Goal: Task Accomplishment & Management: Use online tool/utility

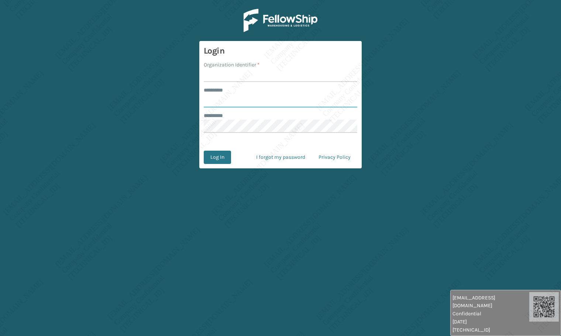
type input "*****"
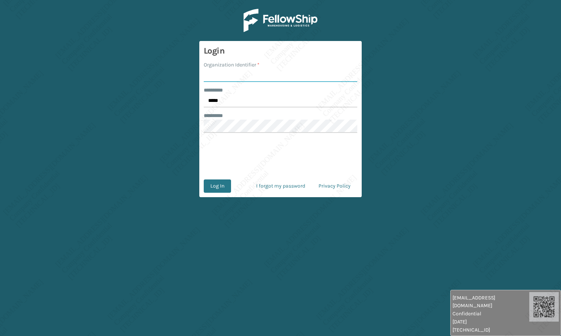
click at [240, 79] on input "Organization Identifier *" at bounding box center [281, 75] width 154 height 13
type input "[PERSON_NAME]"
click at [215, 187] on button "Log In" at bounding box center [217, 185] width 27 height 13
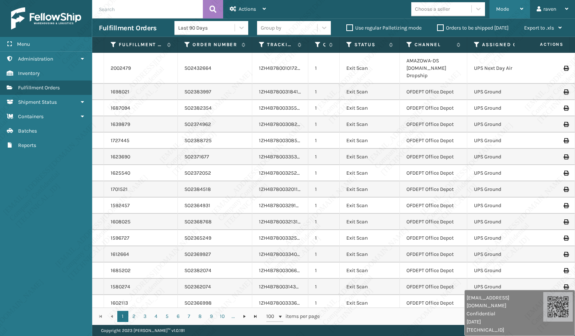
click at [509, 7] on div "Mode" at bounding box center [509, 9] width 27 height 18
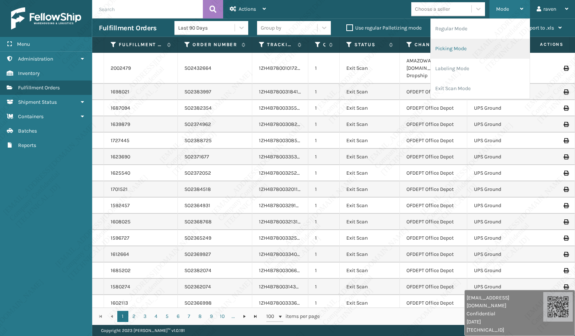
click at [472, 44] on li "Picking Mode" at bounding box center [480, 49] width 99 height 20
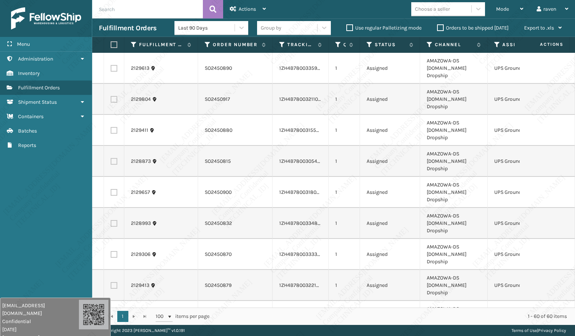
drag, startPoint x: 481, startPoint y: 308, endPoint x: 9, endPoint y: 314, distance: 472.4
click at [9, 314] on div "[EMAIL_ADDRESS][DOMAIN_NAME] Confidential [DATE] [TECHNICAL_ID]" at bounding box center [40, 322] width 77 height 40
click at [39, 237] on div "Menu Administration Inventory Fulfillment Orders Shipment Status Containers Bat…" at bounding box center [46, 168] width 92 height 336
click at [498, 45] on icon at bounding box center [498, 44] width 6 height 7
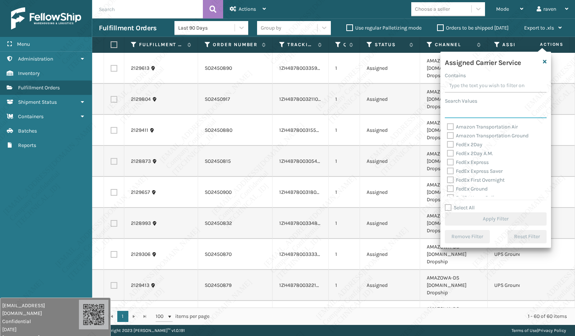
click at [476, 113] on input "Search Values" at bounding box center [496, 111] width 102 height 13
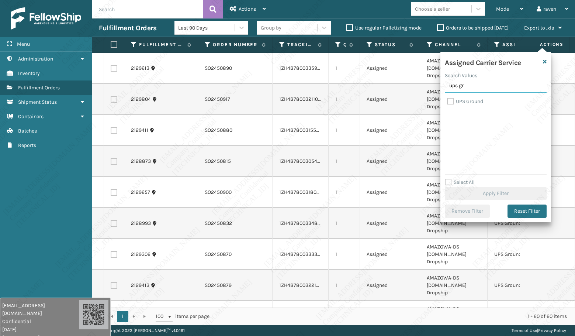
type input "ups gr"
click at [473, 102] on label "UPS Ground" at bounding box center [465, 101] width 36 height 6
click at [448, 102] on input "UPS Ground" at bounding box center [447, 99] width 0 height 5
checkbox input "true"
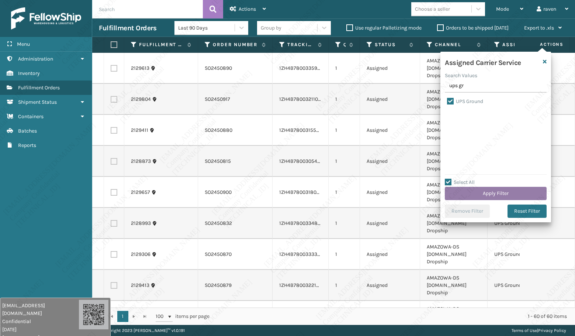
click at [497, 191] on button "Apply Filter" at bounding box center [496, 193] width 102 height 13
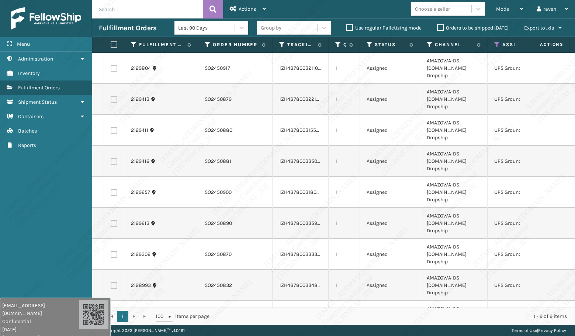
click at [115, 45] on label at bounding box center [113, 44] width 4 height 7
click at [111, 45] on input "checkbox" at bounding box center [111, 44] width 0 height 5
checkbox input "true"
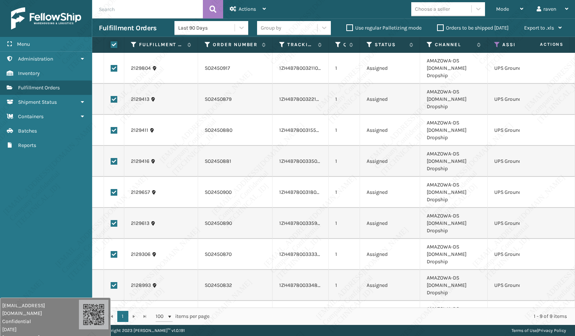
checkbox input "true"
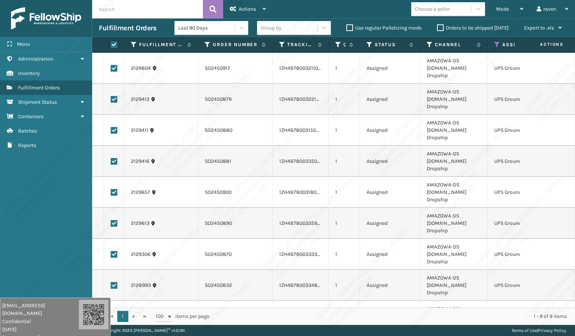
checkbox input "true"
click at [244, 11] on span "Actions" at bounding box center [247, 9] width 17 height 6
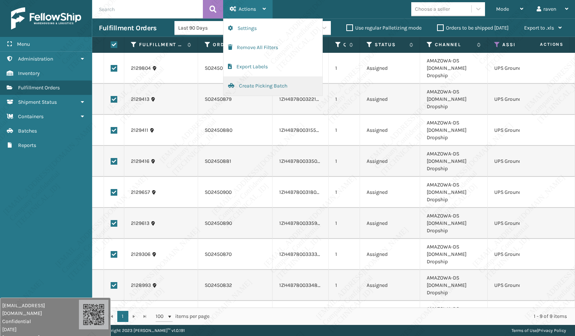
click at [254, 85] on button "Create Picking Batch" at bounding box center [273, 85] width 99 height 19
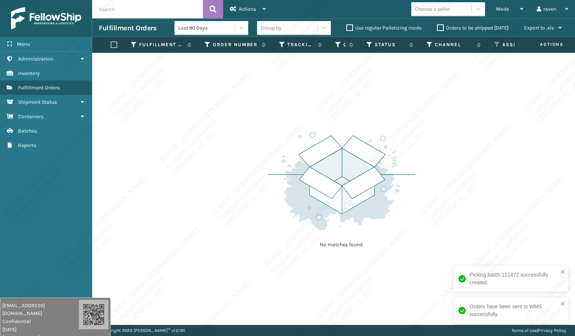
click at [497, 42] on icon at bounding box center [498, 44] width 6 height 7
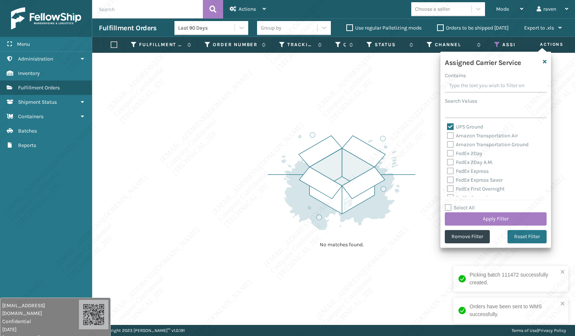
click at [450, 126] on label "UPS Ground" at bounding box center [465, 127] width 36 height 6
click at [448, 126] on input "UPS Ground" at bounding box center [447, 125] width 0 height 5
checkbox input "false"
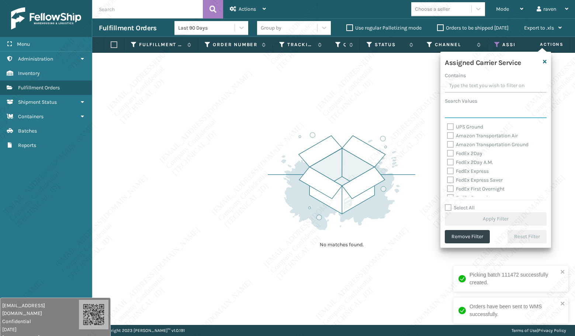
click at [463, 111] on input "Search Values" at bounding box center [496, 111] width 102 height 13
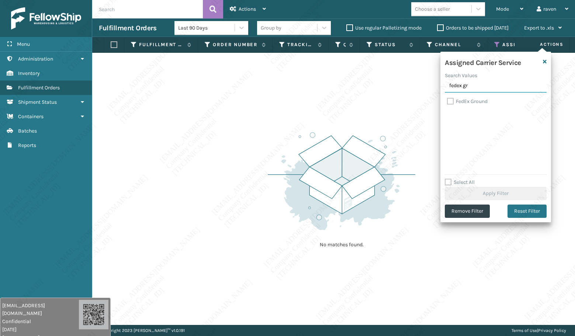
type input "fedex gr"
click at [472, 101] on label "FedEx Ground" at bounding box center [467, 101] width 41 height 6
click at [448, 101] on input "FedEx Ground" at bounding box center [447, 99] width 0 height 5
checkbox input "true"
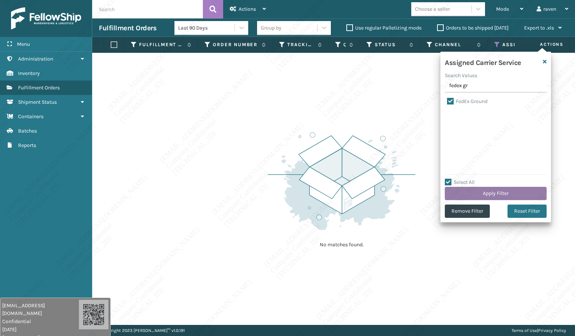
click at [501, 191] on button "Apply Filter" at bounding box center [496, 193] width 102 height 13
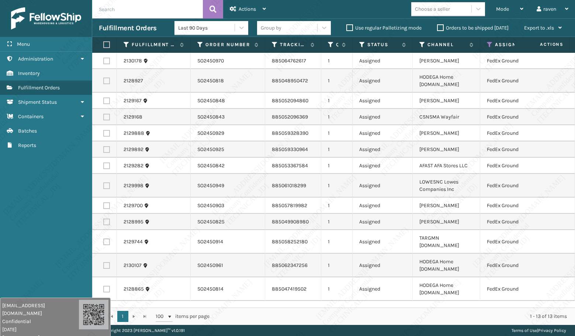
scroll to position [0, 44]
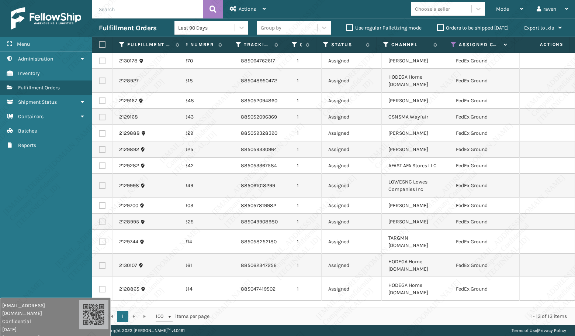
click at [102, 48] on th at bounding box center [102, 45] width 20 height 16
click at [103, 43] on label at bounding box center [101, 44] width 4 height 7
click at [99, 43] on input "checkbox" at bounding box center [99, 44] width 0 height 5
checkbox input "true"
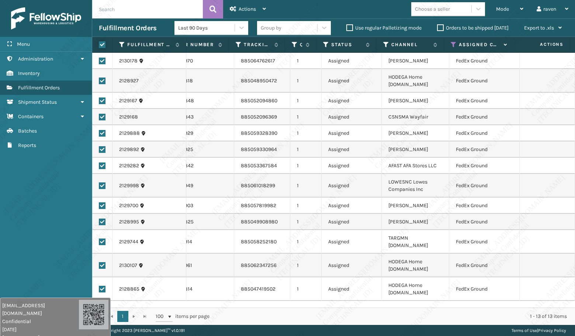
checkbox input "true"
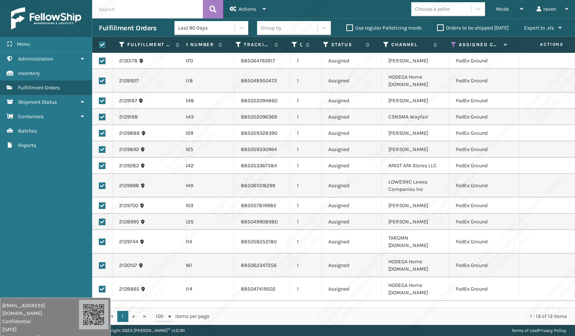
checkbox input "true"
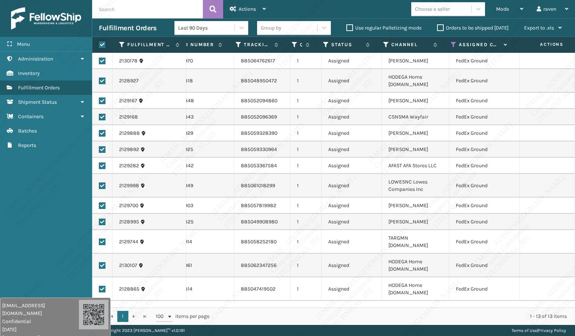
checkbox input "true"
click at [250, 13] on div "Actions" at bounding box center [248, 9] width 36 height 18
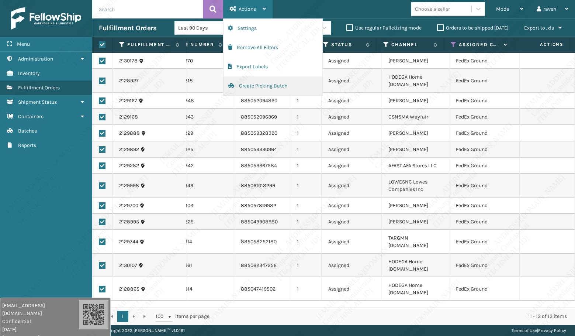
click at [263, 87] on button "Create Picking Batch" at bounding box center [273, 85] width 99 height 19
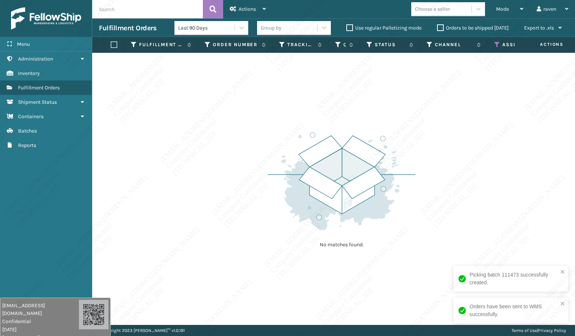
click at [498, 43] on icon at bounding box center [498, 44] width 6 height 7
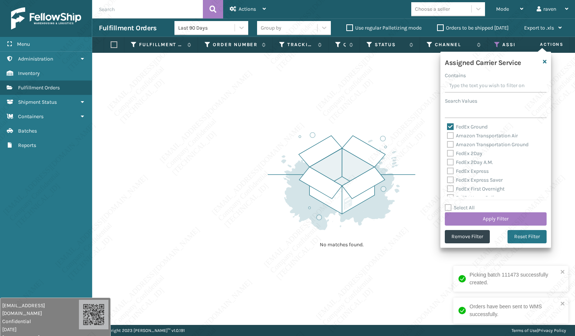
click at [464, 126] on label "FedEx Ground" at bounding box center [467, 127] width 41 height 6
click at [448, 126] on input "FedEx Ground" at bounding box center [447, 125] width 0 height 5
checkbox input "false"
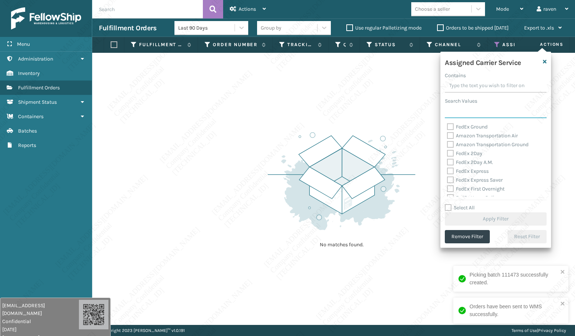
click at [464, 113] on input "Search Values" at bounding box center [496, 111] width 102 height 13
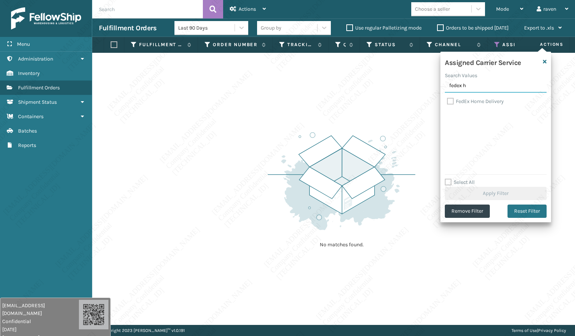
type input "fedex h"
click at [468, 103] on label "FedEx Home Delivery" at bounding box center [475, 101] width 57 height 6
click at [448, 102] on input "FedEx Home Delivery" at bounding box center [447, 99] width 0 height 5
checkbox input "true"
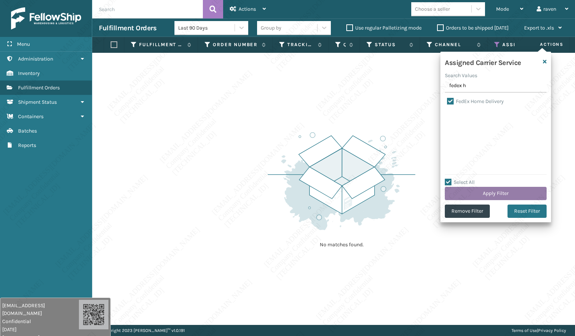
click at [511, 191] on button "Apply Filter" at bounding box center [496, 193] width 102 height 13
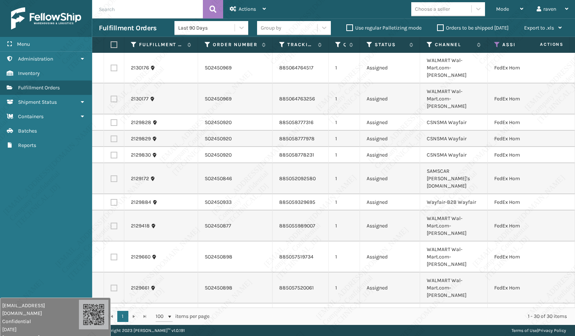
scroll to position [0, 0]
click at [113, 43] on label at bounding box center [113, 44] width 4 height 7
click at [111, 43] on input "checkbox" at bounding box center [111, 44] width 0 height 5
checkbox input "true"
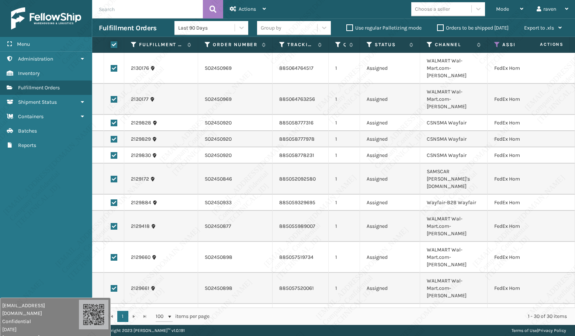
checkbox input "true"
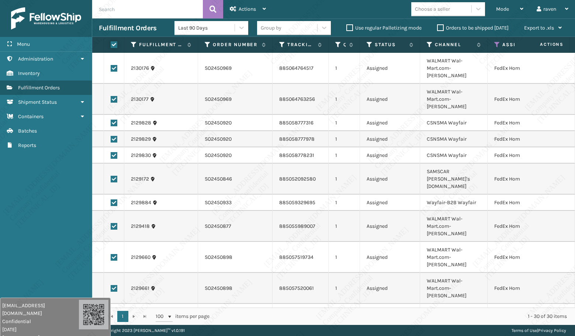
checkbox input "true"
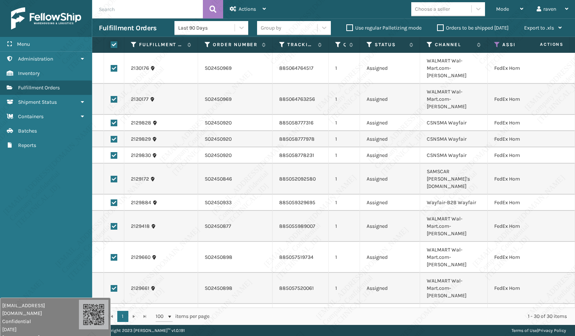
checkbox input "true"
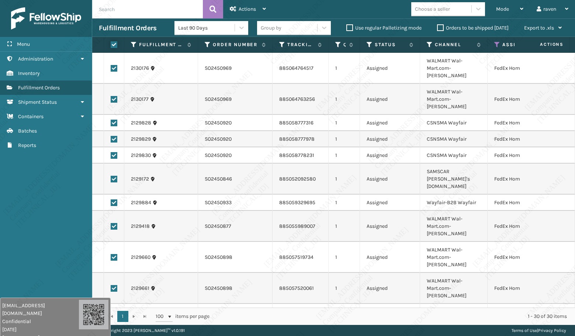
checkbox input "true"
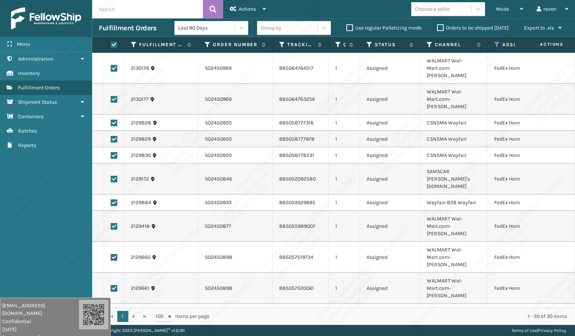
checkbox input "true"
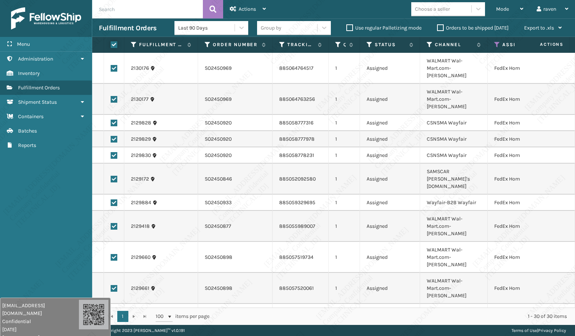
checkbox input "true"
click at [246, 4] on div "Actions" at bounding box center [248, 9] width 36 height 18
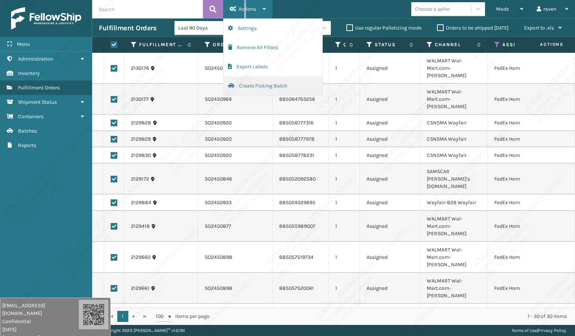
click at [270, 85] on button "Create Picking Batch" at bounding box center [273, 85] width 99 height 19
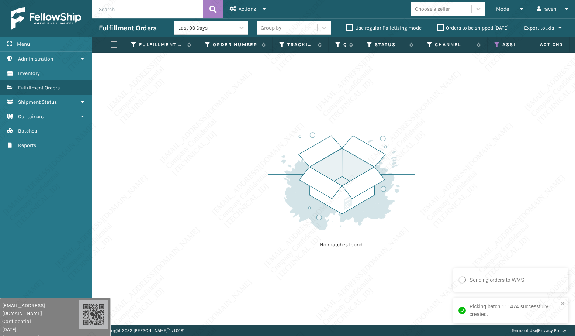
click at [561, 300] on div "Picking batch 111474 successfully created." at bounding box center [511, 310] width 115 height 26
click at [502, 219] on div "No matches found." at bounding box center [333, 189] width 483 height 272
click at [499, 44] on icon at bounding box center [498, 44] width 6 height 7
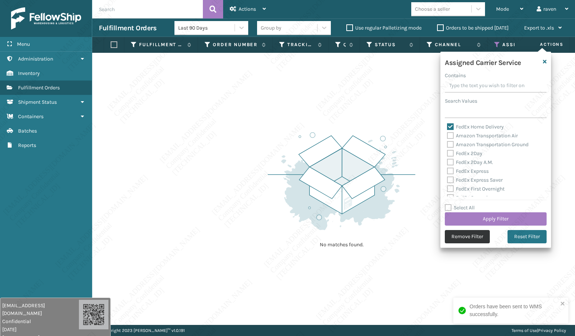
click at [464, 231] on button "Remove Filter" at bounding box center [467, 236] width 45 height 13
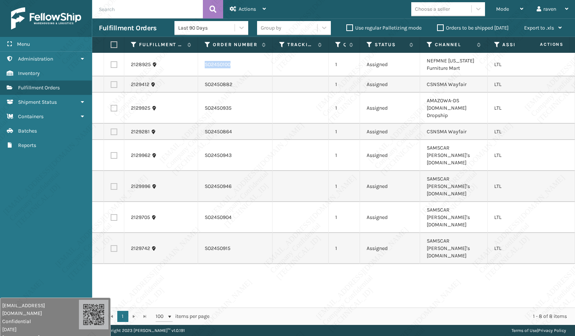
copy td "SO2450100"
drag, startPoint x: 233, startPoint y: 61, endPoint x: 202, endPoint y: 64, distance: 31.1
click at [202, 64] on td "SO2450100" at bounding box center [235, 65] width 75 height 24
click at [375, 275] on div "2128925 SO2450100 1 Assigned NEFMNE [US_STATE] Furniture Mart LTL 2129412 SO245…" at bounding box center [333, 180] width 483 height 255
click at [115, 66] on label at bounding box center [114, 64] width 7 height 7
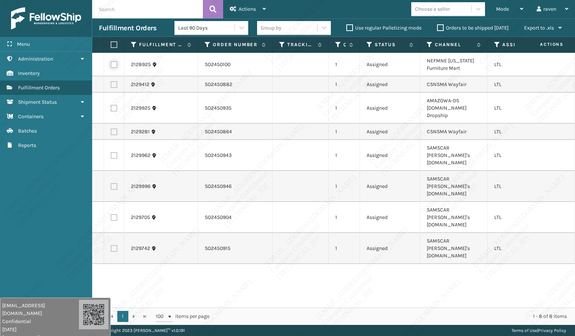
click at [111, 66] on input "checkbox" at bounding box center [111, 63] width 0 height 5
checkbox input "true"
click at [245, 10] on span "Actions" at bounding box center [247, 9] width 17 height 6
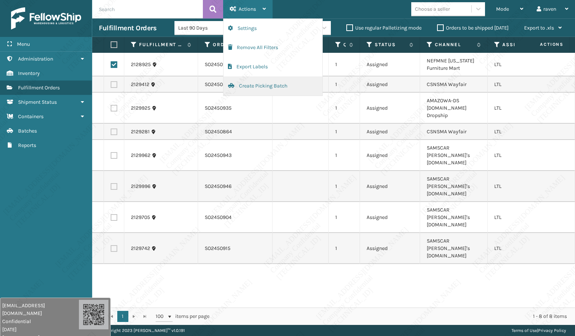
click at [255, 88] on button "Create Picking Batch" at bounding box center [273, 85] width 99 height 19
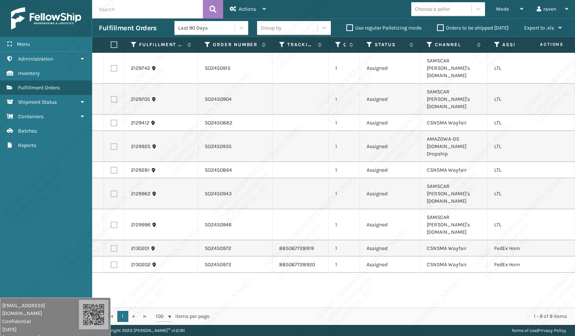
click at [115, 245] on label at bounding box center [114, 248] width 7 height 7
click at [111, 245] on input "checkbox" at bounding box center [111, 247] width 0 height 5
checkbox input "true"
click at [114, 261] on label at bounding box center [114, 264] width 7 height 7
click at [111, 261] on input "checkbox" at bounding box center [111, 263] width 0 height 5
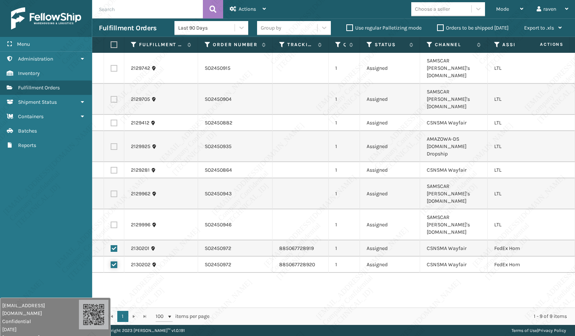
checkbox input "true"
click at [255, 10] on span "Actions" at bounding box center [247, 9] width 17 height 6
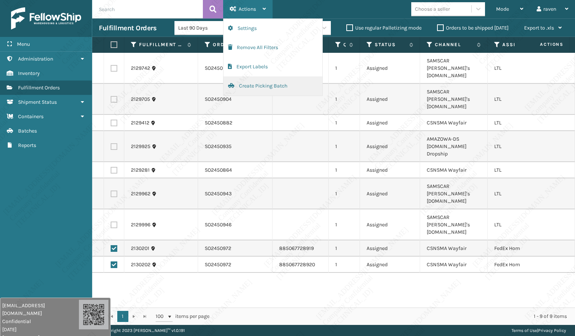
click at [256, 87] on button "Create Picking Batch" at bounding box center [273, 85] width 99 height 19
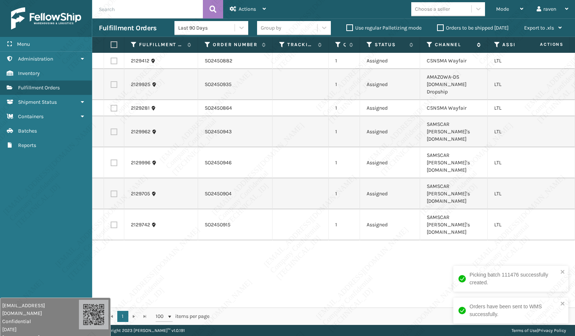
click at [427, 44] on icon at bounding box center [430, 44] width 6 height 7
click at [376, 285] on div "2129412 SO2450882 1 Assigned CSNSMA Wayfair LTL 2129925 SO2450935 1 Assigned AM…" at bounding box center [333, 180] width 483 height 255
click at [430, 44] on icon at bounding box center [430, 44] width 6 height 7
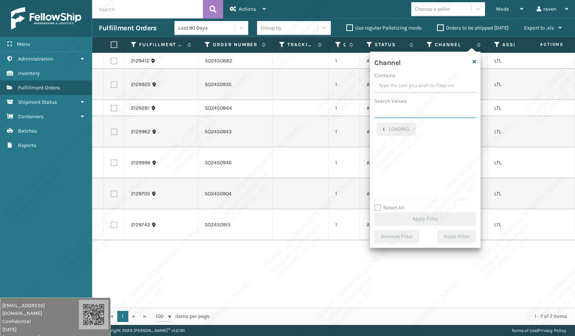
click at [407, 111] on input "Search Values" at bounding box center [426, 111] width 102 height 13
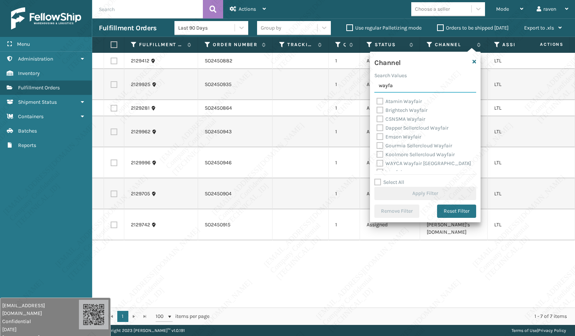
type input "wayfa"
click at [400, 98] on label "Atamin Wayfair" at bounding box center [399, 101] width 45 height 6
click at [377, 98] on input "Atamin Wayfair" at bounding box center [377, 99] width 0 height 5
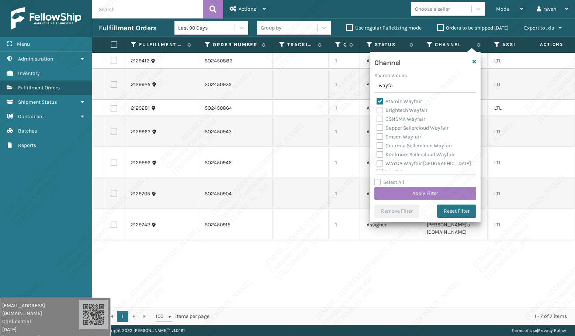
click at [400, 98] on label "Atamin Wayfair" at bounding box center [399, 101] width 45 height 6
click at [377, 98] on input "Atamin Wayfair" at bounding box center [377, 99] width 0 height 5
checkbox input "false"
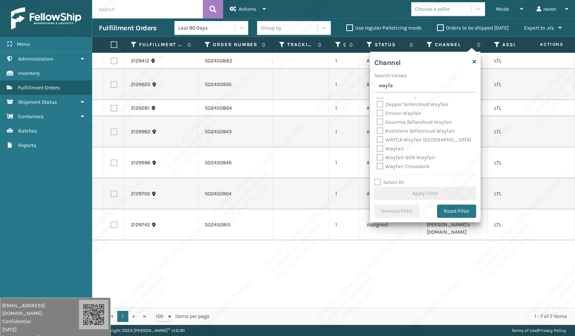
click at [397, 148] on label "Wayfair" at bounding box center [390, 148] width 27 height 6
click at [377, 148] on input "Wayfair" at bounding box center [377, 146] width 0 height 5
checkbox input "true"
click at [403, 157] on label "Wayfair-B2B Wayfair" at bounding box center [406, 157] width 58 height 6
click at [377, 157] on input "Wayfair-B2B Wayfair" at bounding box center [377, 155] width 0 height 5
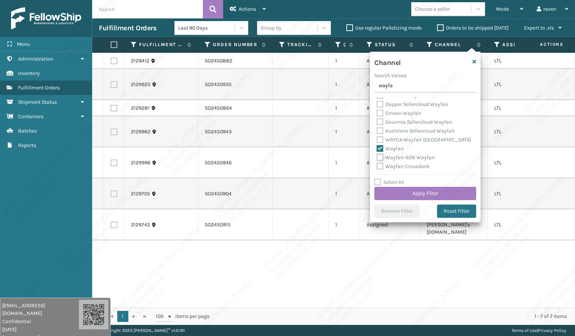
checkbox input "true"
click at [409, 116] on div "CSNSMA Wayfair" at bounding box center [425, 119] width 97 height 9
click at [409, 118] on label "CSNSMA Wayfair" at bounding box center [401, 119] width 49 height 6
click at [377, 118] on input "CSNSMA Wayfair" at bounding box center [377, 117] width 0 height 5
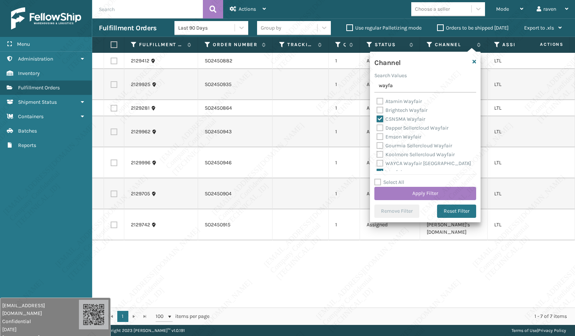
checkbox input "true"
click at [431, 192] on button "Apply Filter" at bounding box center [426, 193] width 102 height 13
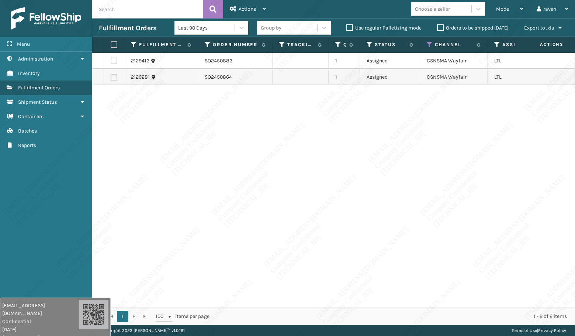
click at [370, 247] on div "2129412 SO2450882 1 Assigned CSNSMA Wayfair LTL 2129281 SO2450864 1 Assigned CS…" at bounding box center [333, 180] width 483 height 255
click at [113, 48] on th at bounding box center [114, 45] width 20 height 16
click at [113, 43] on label at bounding box center [113, 44] width 4 height 7
click at [111, 43] on input "checkbox" at bounding box center [111, 44] width 0 height 5
checkbox input "true"
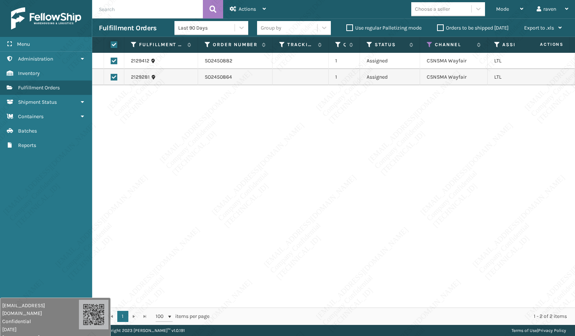
checkbox input "true"
click at [248, 10] on span "Actions" at bounding box center [247, 9] width 17 height 6
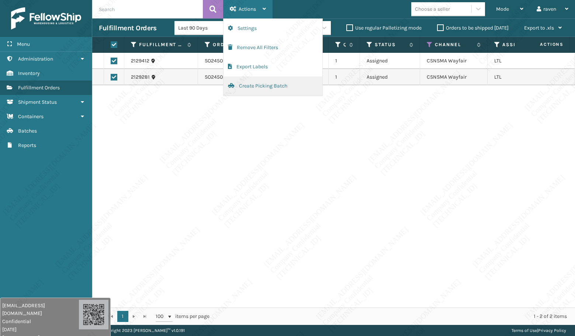
click at [265, 85] on button "Create Picking Batch" at bounding box center [273, 85] width 99 height 19
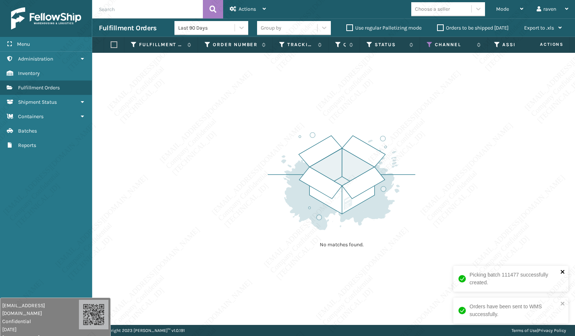
click at [561, 273] on icon "close" at bounding box center [563, 272] width 5 height 6
click at [561, 299] on div "Orders have been sent to WMS successfully." at bounding box center [511, 310] width 115 height 26
drag, startPoint x: 368, startPoint y: 118, endPoint x: 419, endPoint y: 72, distance: 68.7
click at [371, 116] on div "No matches found." at bounding box center [333, 189] width 483 height 272
click at [430, 46] on icon at bounding box center [430, 44] width 6 height 7
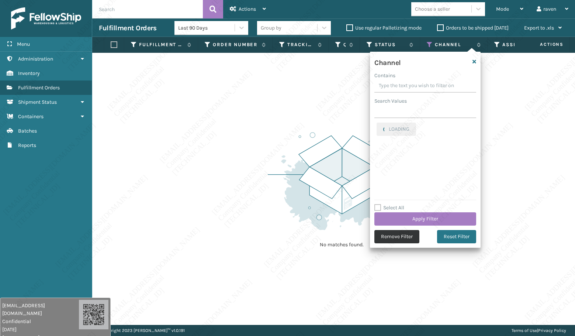
click at [414, 238] on button "Remove Filter" at bounding box center [397, 236] width 45 height 13
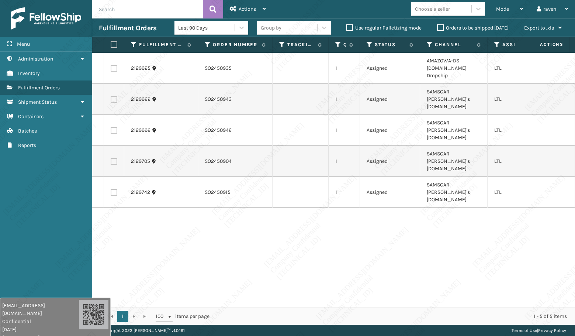
click at [114, 65] on label at bounding box center [114, 68] width 7 height 7
click at [111, 65] on input "checkbox" at bounding box center [111, 67] width 0 height 5
checkbox input "true"
click at [243, 5] on div "Actions" at bounding box center [248, 9] width 36 height 18
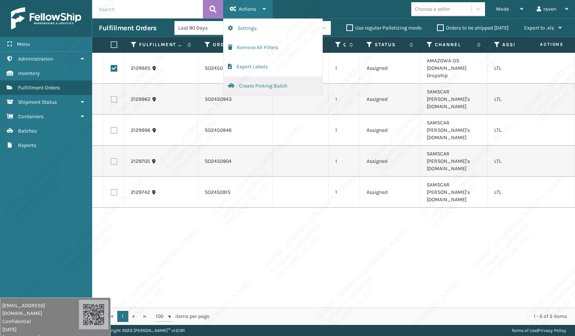
click at [252, 86] on button "Create Picking Batch" at bounding box center [273, 85] width 99 height 19
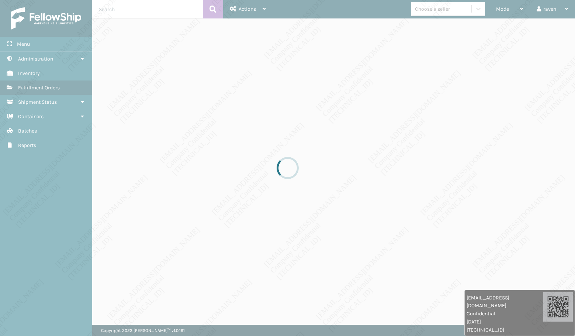
drag, startPoint x: 377, startPoint y: 201, endPoint x: 370, endPoint y: 198, distance: 7.1
click at [372, 199] on div at bounding box center [287, 168] width 575 height 336
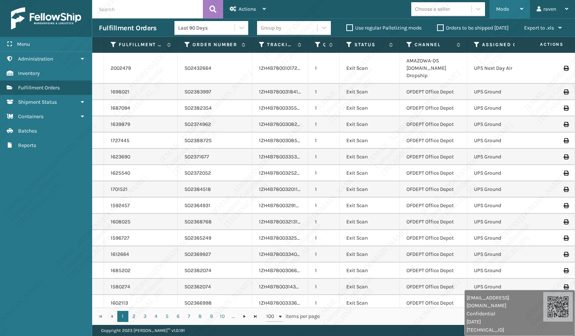
click at [496, 5] on div "Mode" at bounding box center [509, 9] width 27 height 18
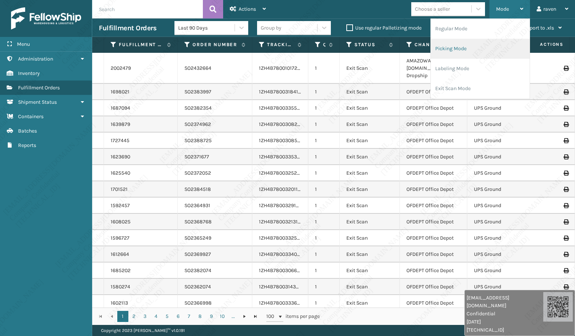
click at [467, 46] on li "Picking Mode" at bounding box center [480, 49] width 99 height 20
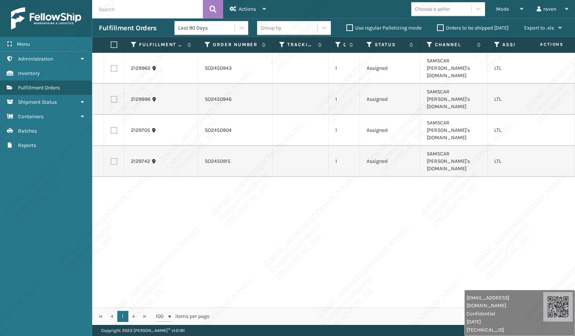
click at [421, 188] on div "2129962 SO2450943 1 Assigned SAMSCAR Sam's Club.com LTL 2129996 SO2450946 1 Ass…" at bounding box center [333, 180] width 483 height 255
click at [115, 43] on label at bounding box center [113, 44] width 4 height 7
click at [111, 43] on input "checkbox" at bounding box center [111, 44] width 0 height 5
checkbox input "true"
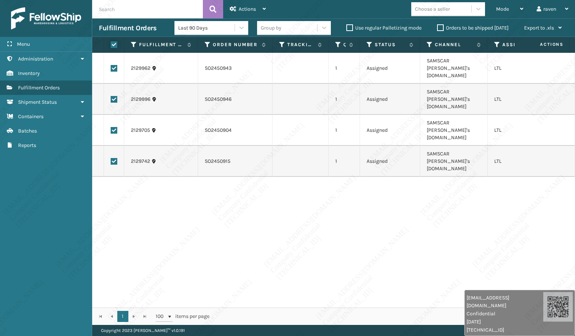
checkbox input "true"
click at [250, 5] on div "Actions" at bounding box center [248, 9] width 36 height 18
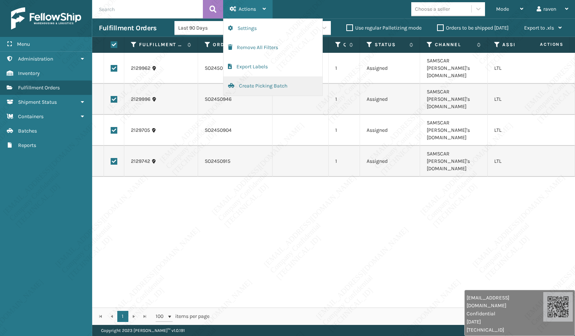
click at [275, 84] on button "Create Picking Batch" at bounding box center [273, 85] width 99 height 19
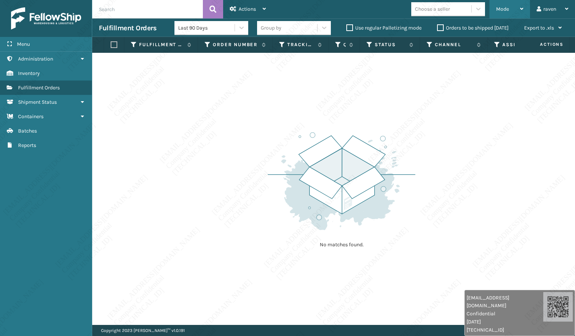
click at [507, 12] on span "Mode" at bounding box center [502, 9] width 13 height 6
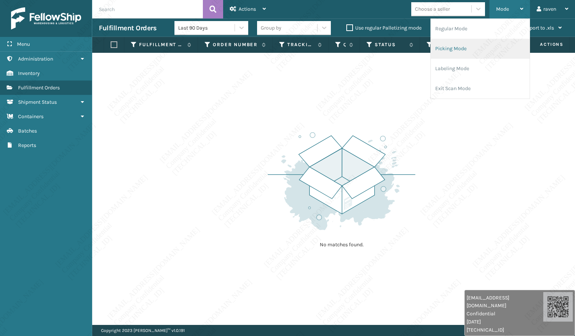
click at [464, 49] on li "Picking Mode" at bounding box center [480, 49] width 99 height 20
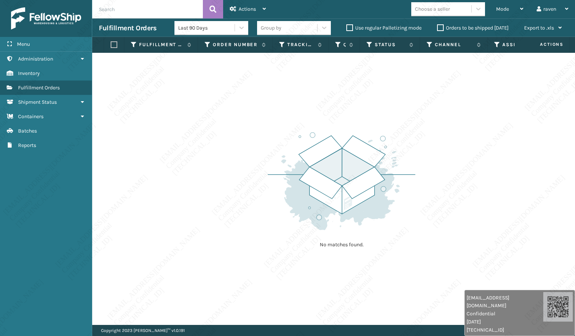
drag, startPoint x: 303, startPoint y: 181, endPoint x: 519, endPoint y: 176, distance: 215.6
click at [304, 181] on img at bounding box center [342, 181] width 148 height 102
drag, startPoint x: 457, startPoint y: 140, endPoint x: 447, endPoint y: 130, distance: 13.6
click at [459, 136] on div "No matches found." at bounding box center [333, 189] width 483 height 272
drag, startPoint x: 504, startPoint y: 193, endPoint x: 524, endPoint y: 190, distance: 20.2
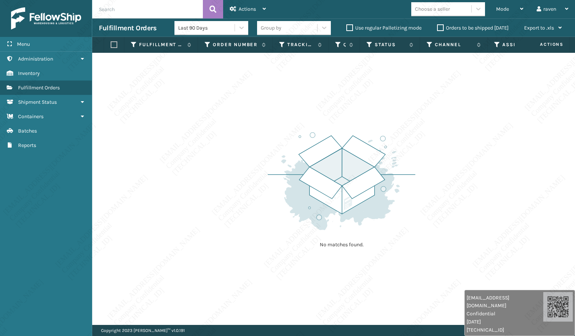
click at [505, 193] on div "No matches found." at bounding box center [333, 189] width 483 height 272
click at [401, 199] on img at bounding box center [342, 181] width 148 height 102
click at [314, 213] on img at bounding box center [342, 181] width 148 height 102
click at [333, 182] on img at bounding box center [342, 181] width 148 height 102
click at [295, 253] on div "No matches found." at bounding box center [342, 189] width 148 height 136
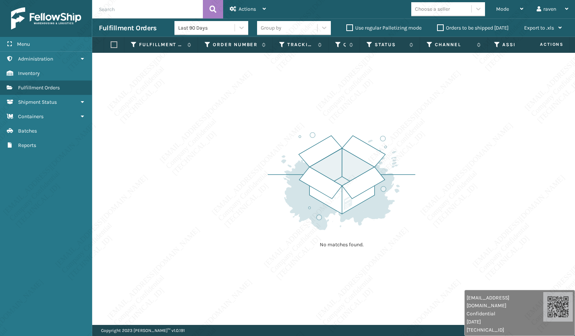
click at [409, 128] on div "No matches found." at bounding box center [342, 189] width 148 height 136
drag, startPoint x: 409, startPoint y: 128, endPoint x: 408, endPoint y: 100, distance: 28.8
click at [415, 119] on div "No matches found." at bounding box center [333, 189] width 483 height 272
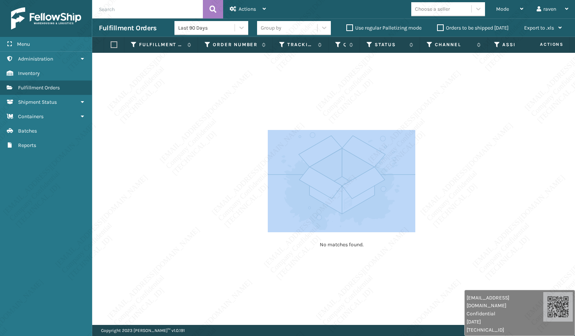
click at [376, 75] on div "No matches found." at bounding box center [333, 189] width 483 height 272
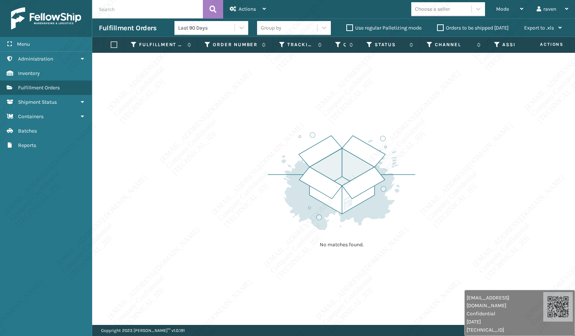
click at [376, 75] on div "No matches found." at bounding box center [333, 189] width 483 height 272
click at [375, 90] on div "No matches found." at bounding box center [333, 189] width 483 height 272
click at [375, 92] on div "No matches found." at bounding box center [333, 189] width 483 height 272
drag, startPoint x: 375, startPoint y: 92, endPoint x: 368, endPoint y: 82, distance: 12.1
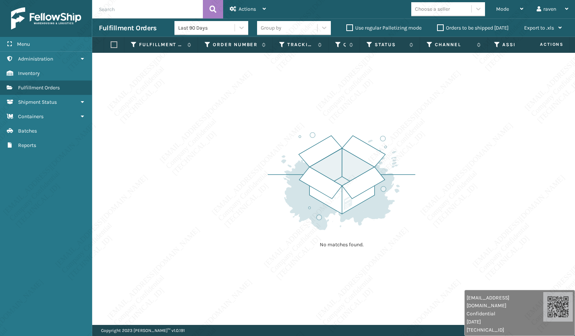
click at [372, 87] on div "No matches found." at bounding box center [333, 189] width 483 height 272
click at [406, 88] on div "No matches found." at bounding box center [333, 189] width 483 height 272
click at [407, 89] on div "No matches found." at bounding box center [333, 189] width 483 height 272
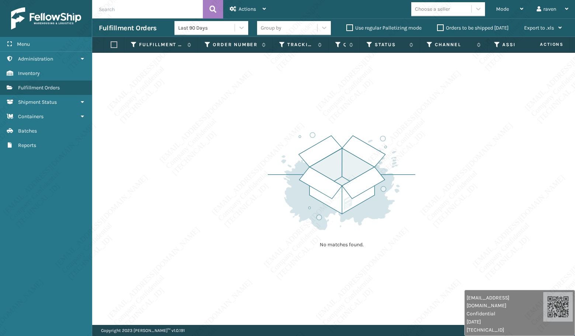
click at [407, 89] on div "No matches found." at bounding box center [333, 189] width 483 height 272
click at [301, 99] on div "No matches found." at bounding box center [333, 189] width 483 height 272
click at [207, 242] on div "No matches found." at bounding box center [333, 189] width 483 height 272
click at [209, 240] on div "No matches found." at bounding box center [333, 189] width 483 height 272
click at [254, 151] on div "No matches found." at bounding box center [333, 189] width 483 height 272
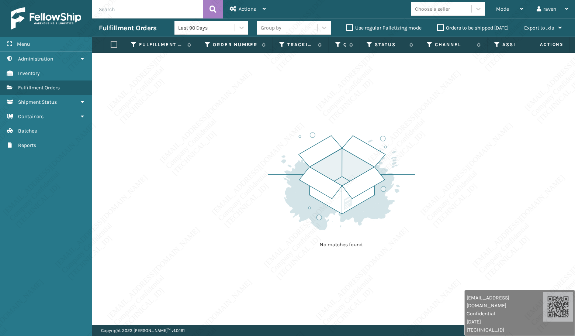
click at [136, 139] on div "No matches found." at bounding box center [333, 189] width 483 height 272
click at [490, 9] on div "Mode Regular Mode Picking Mode Labeling Mode Exit Scan Mode" at bounding box center [510, 9] width 41 height 18
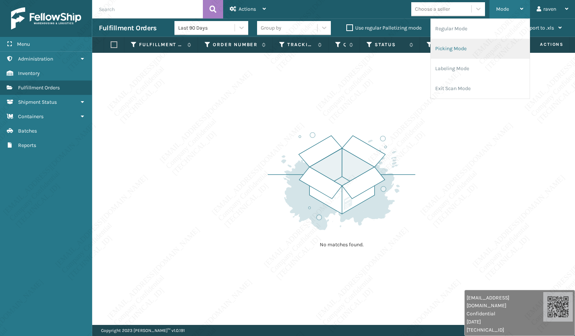
click at [466, 42] on li "Picking Mode" at bounding box center [480, 49] width 99 height 20
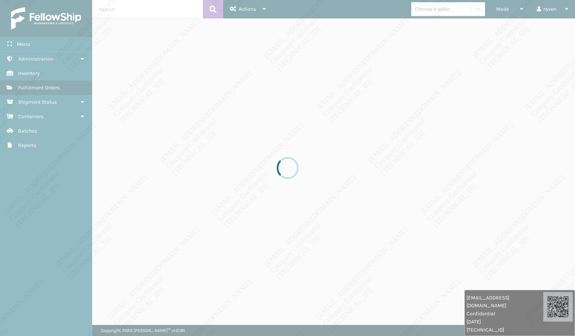
click at [184, 44] on div at bounding box center [287, 168] width 575 height 336
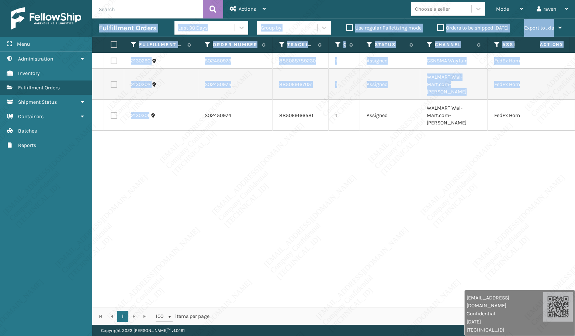
click at [116, 124] on div "2130290 SO2450973 885068789230 1 Assigned CSNSMA Wayfair FedEx Home Delivery 21…" at bounding box center [333, 180] width 483 height 255
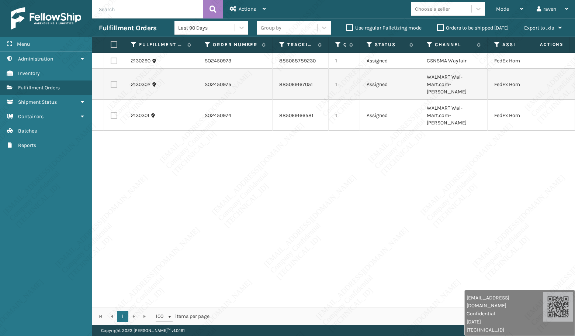
click at [110, 44] on th at bounding box center [114, 45] width 20 height 16
click at [118, 42] on th at bounding box center [114, 45] width 20 height 16
click at [112, 44] on label at bounding box center [113, 44] width 4 height 7
click at [111, 44] on input "checkbox" at bounding box center [111, 44] width 0 height 5
checkbox input "true"
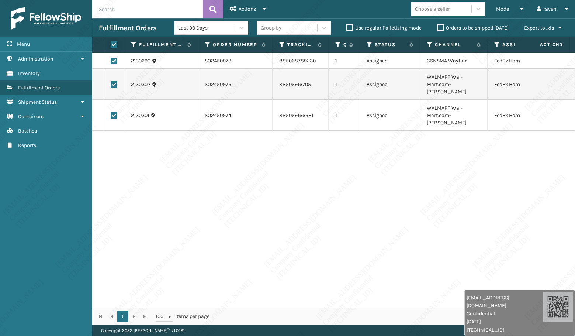
checkbox input "true"
click at [252, 6] on span "Actions" at bounding box center [247, 9] width 17 height 6
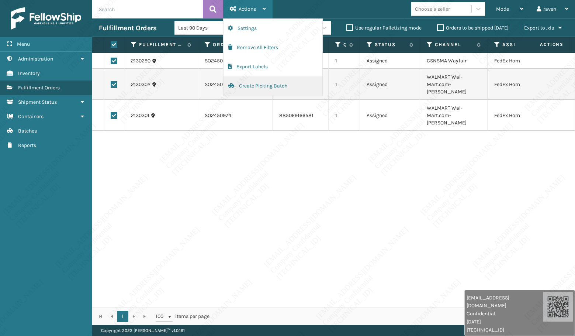
click at [235, 84] on button "Create Picking Batch" at bounding box center [273, 85] width 99 height 19
